Goal: Check status: Check status

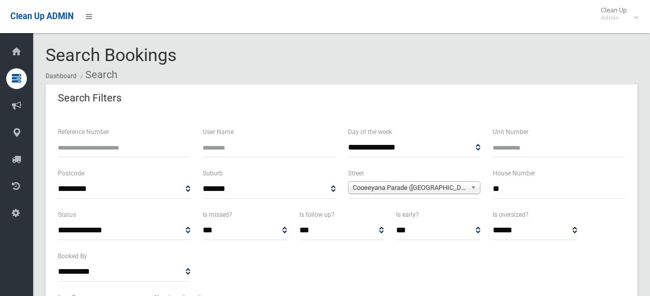
select select
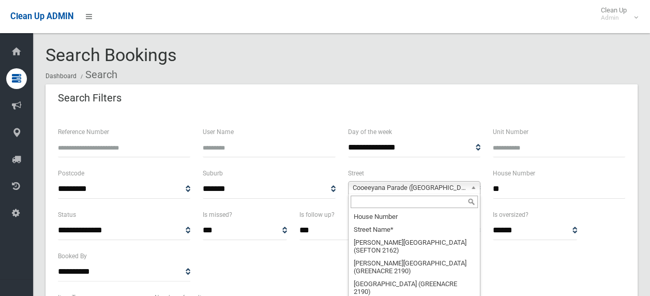
click at [426, 183] on span "Cooeeyana Parade ([GEOGRAPHIC_DATA][PERSON_NAME] 2190)" at bounding box center [409, 187] width 114 height 12
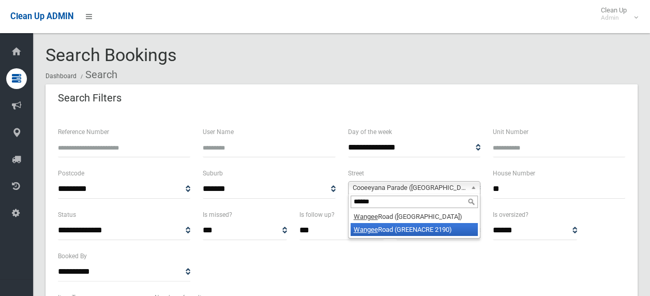
type input "******"
drag, startPoint x: 423, startPoint y: 228, endPoint x: 513, endPoint y: 201, distance: 93.5
click at [424, 227] on li "[GEOGRAPHIC_DATA] (GREENACRE 2190)" at bounding box center [413, 229] width 127 height 13
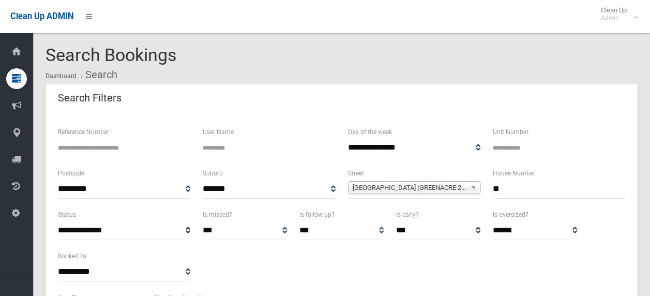
drag, startPoint x: 507, startPoint y: 192, endPoint x: 456, endPoint y: 188, distance: 50.8
click at [456, 188] on div "**********" at bounding box center [341, 187] width 579 height 41
type input "**"
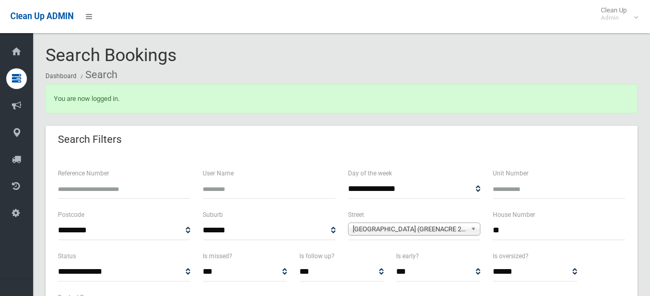
select select
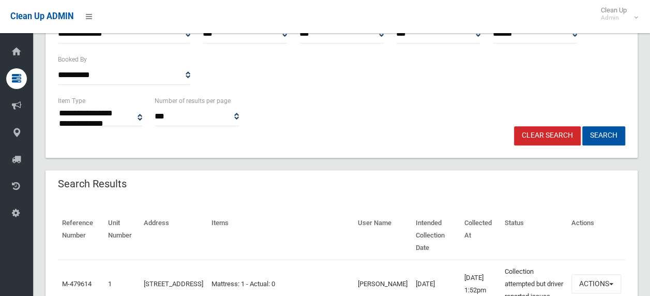
scroll to position [258, 0]
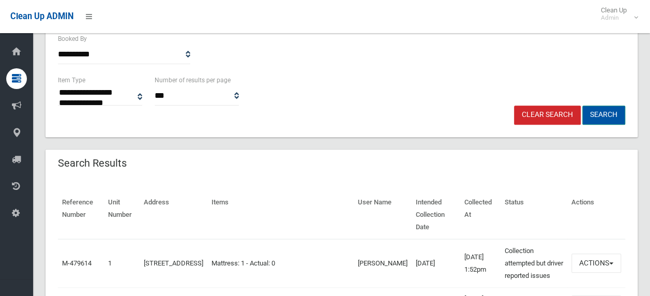
click at [599, 114] on button "Search" at bounding box center [603, 114] width 43 height 19
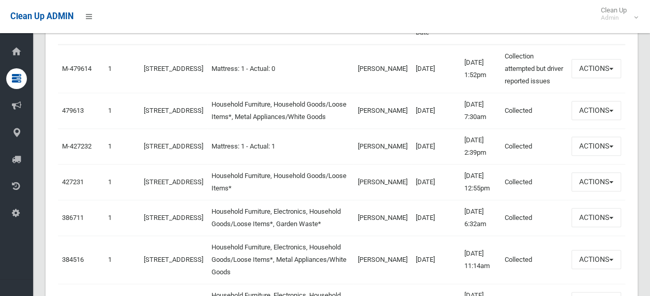
scroll to position [465, 0]
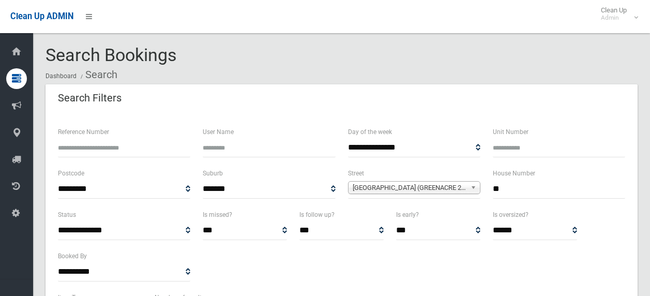
select select
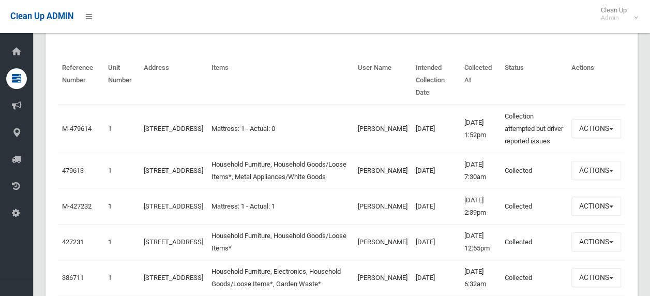
scroll to position [362, 0]
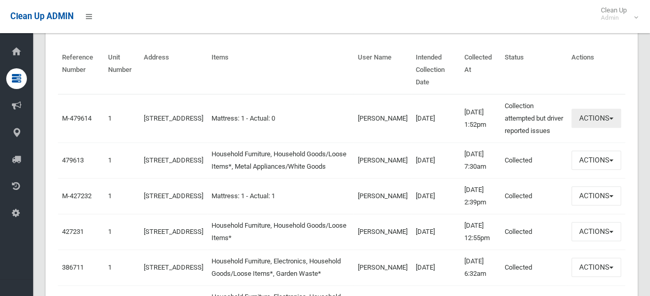
click at [612, 123] on button "Actions" at bounding box center [596, 118] width 50 height 19
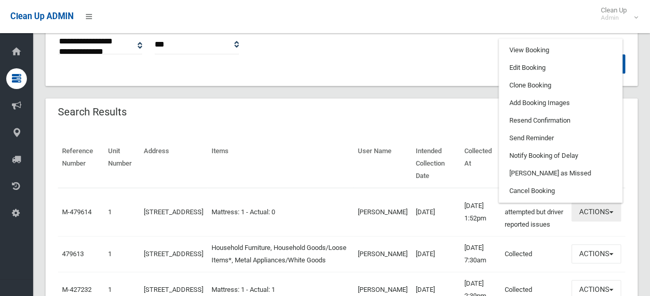
scroll to position [258, 0]
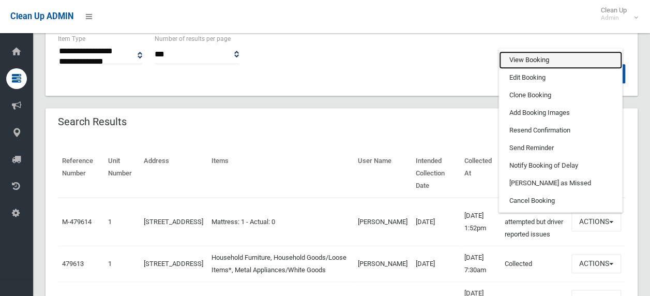
click at [525, 62] on link "View Booking" at bounding box center [560, 60] width 123 height 18
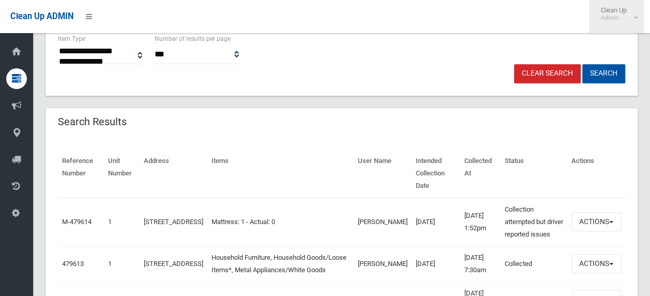
click at [613, 14] on small "Admin" at bounding box center [614, 18] width 26 height 8
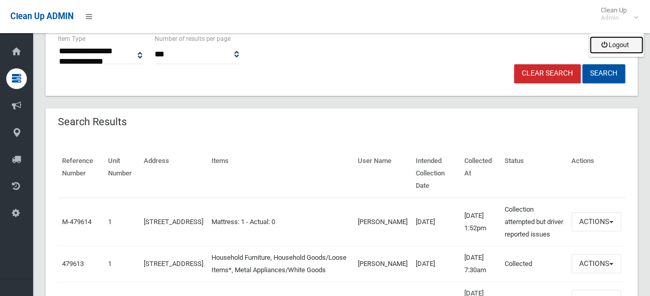
click at [620, 45] on link "Logout" at bounding box center [616, 45] width 54 height 18
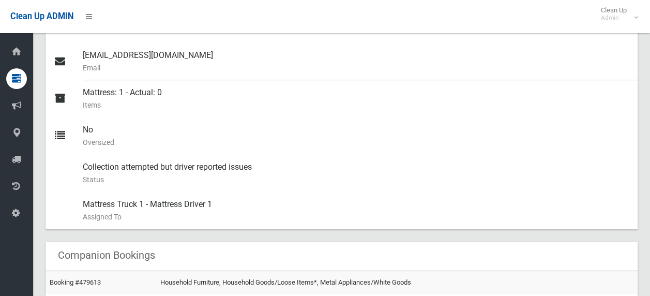
scroll to position [413, 0]
